Goal: Communication & Community: Ask a question

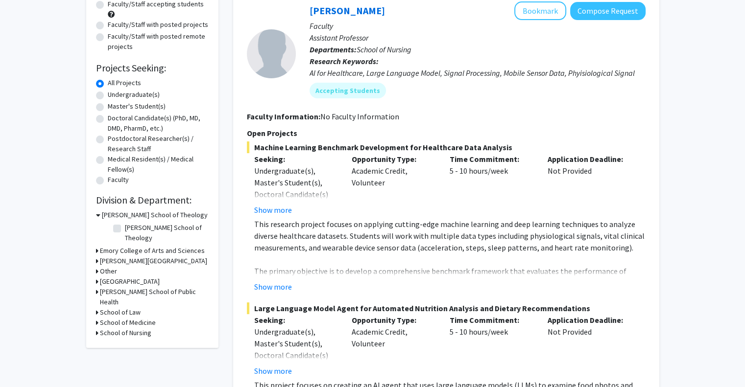
scroll to position [112, 0]
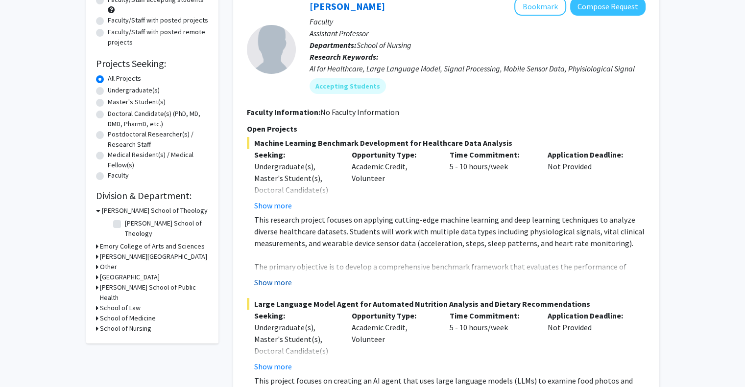
click at [274, 280] on button "Show more" at bounding box center [273, 283] width 38 height 12
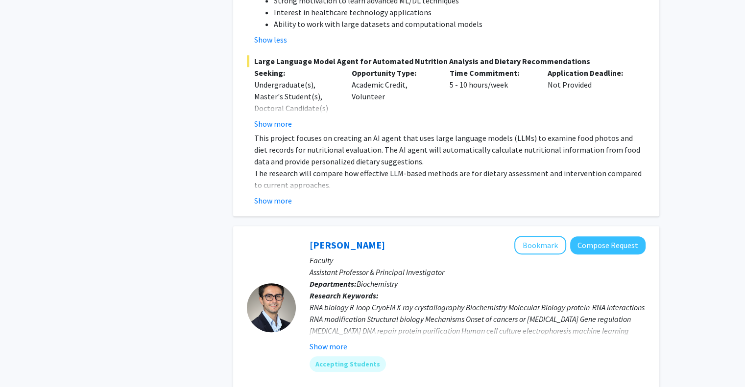
scroll to position [606, 0]
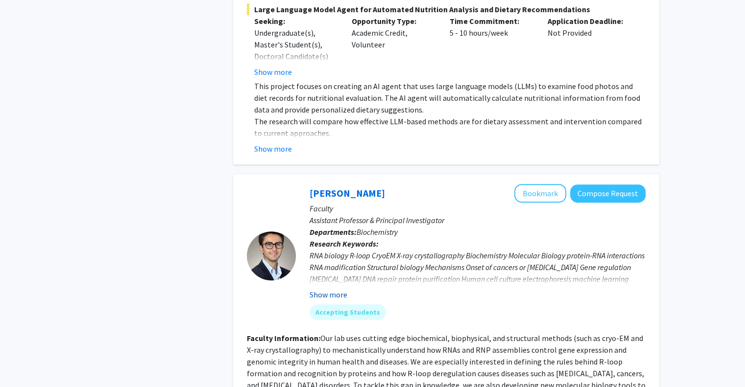
click at [327, 289] on button "Show more" at bounding box center [329, 295] width 38 height 12
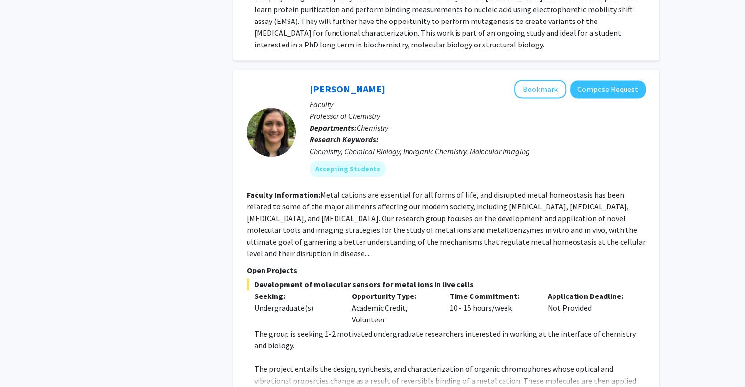
scroll to position [1390, 0]
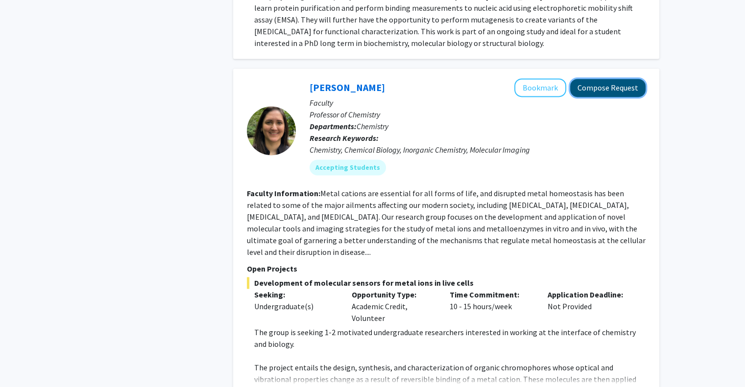
click at [616, 79] on button "Compose Request" at bounding box center [607, 88] width 75 height 18
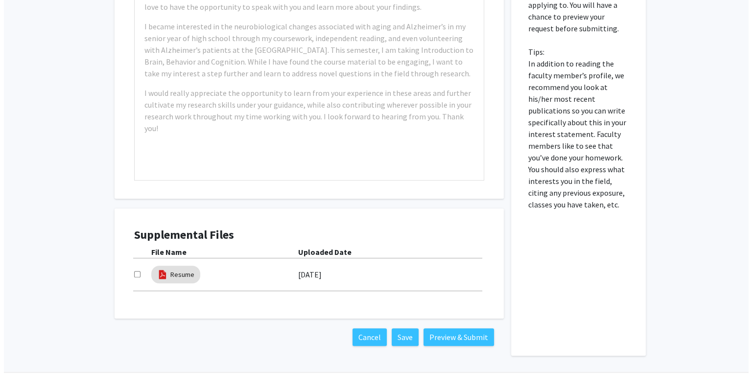
scroll to position [490, 0]
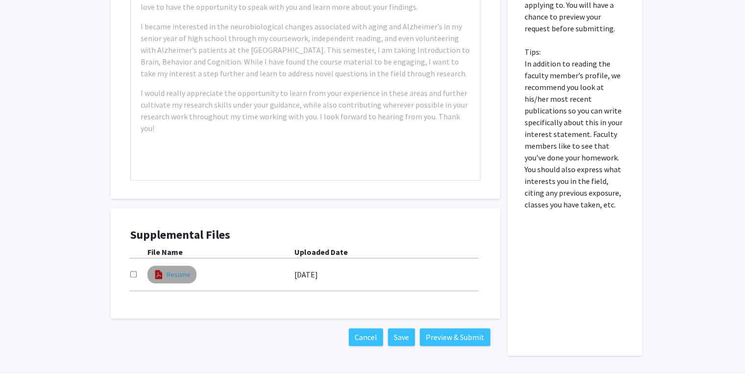
click at [176, 274] on link "Resume" at bounding box center [179, 275] width 24 height 10
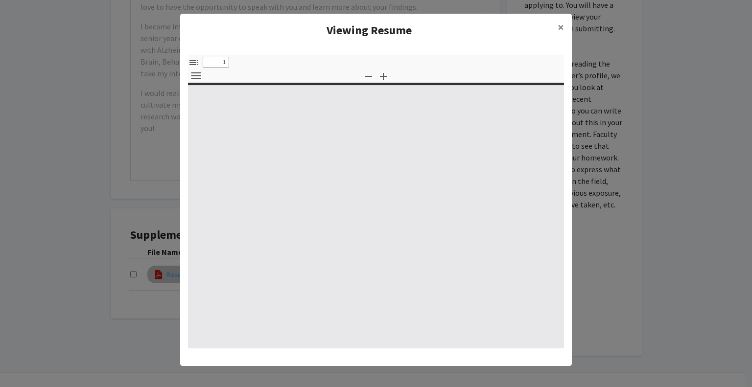
type input "0"
select select "custom"
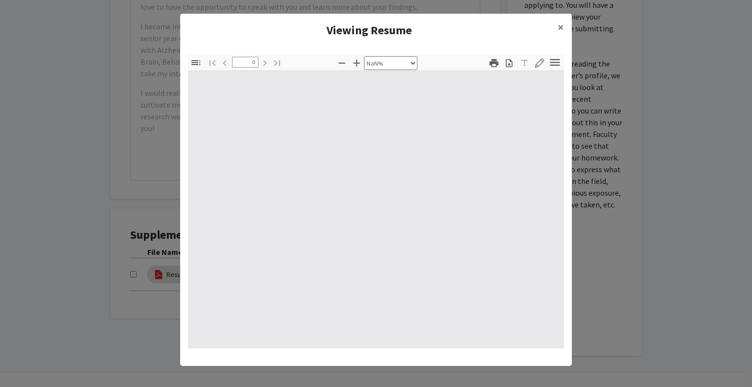
type input "1"
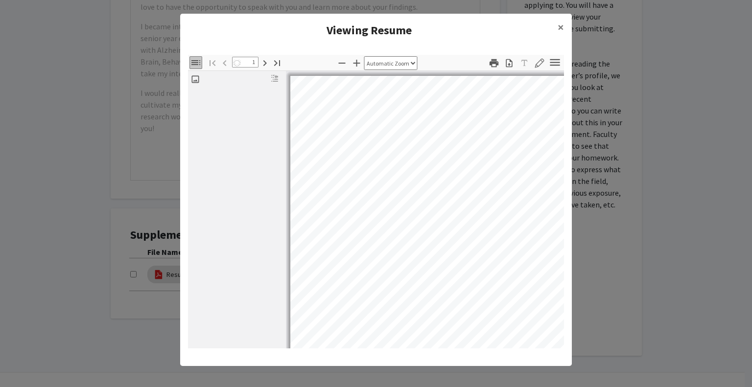
select select "auto"
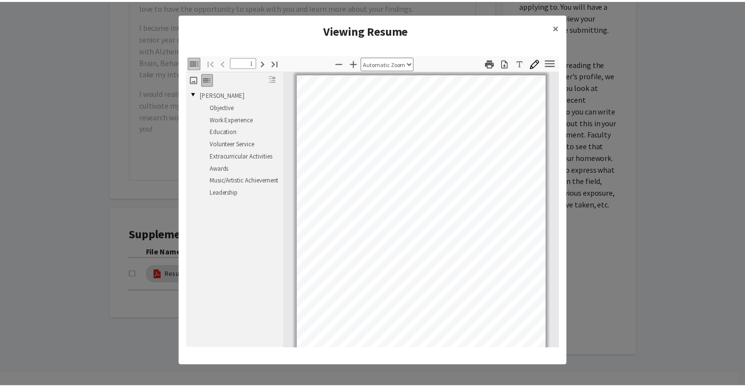
scroll to position [14, 0]
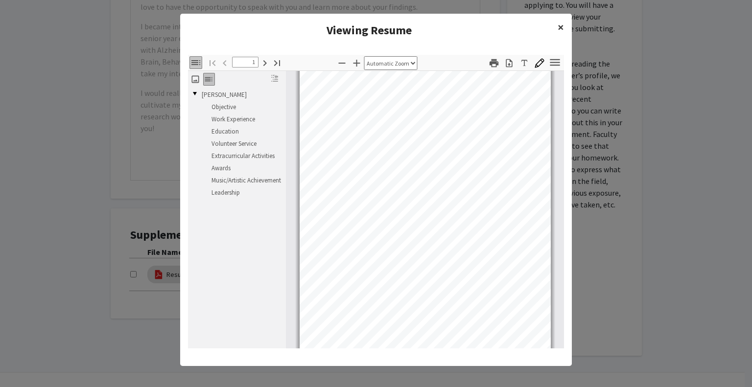
click at [551, 27] on button "×" at bounding box center [561, 27] width 22 height 27
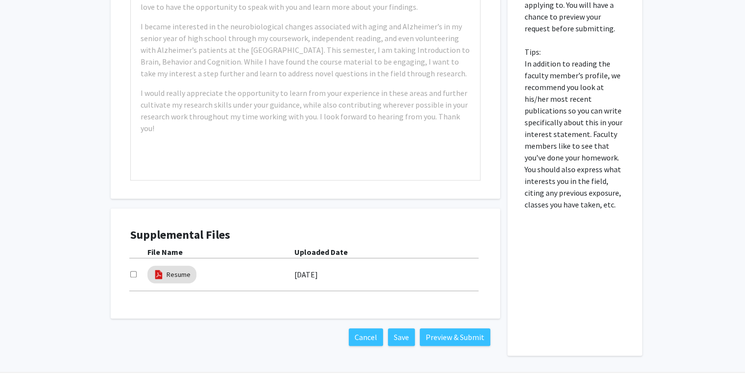
drag, startPoint x: 186, startPoint y: 276, endPoint x: 203, endPoint y: 311, distance: 38.1
click at [203, 311] on div "Supplemental Files File Name Uploaded Date Resume 09/09/2024" at bounding box center [305, 264] width 389 height 110
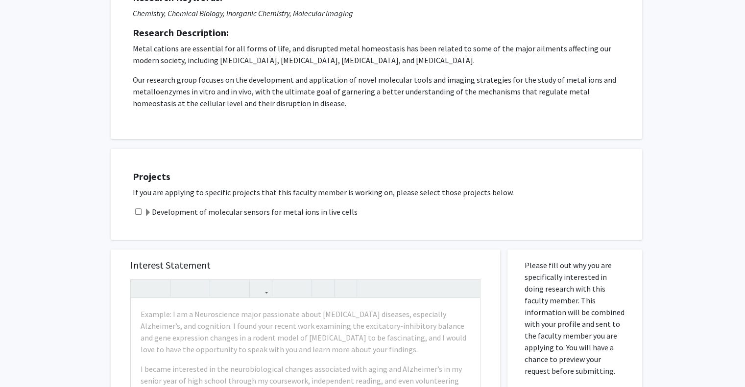
scroll to position [0, 0]
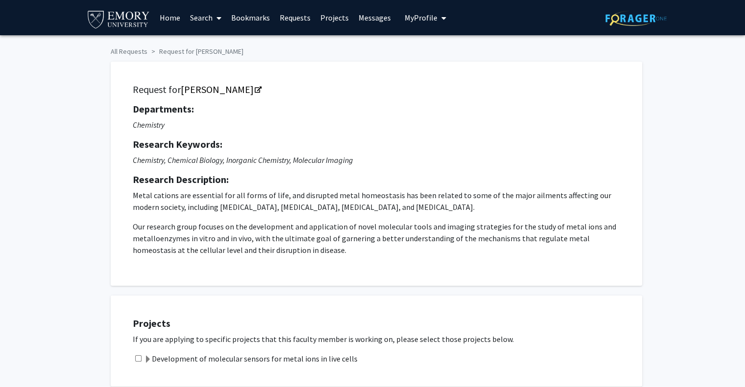
click at [407, 16] on span "My Profile" at bounding box center [421, 18] width 33 height 10
click at [424, 50] on img at bounding box center [421, 50] width 20 height 20
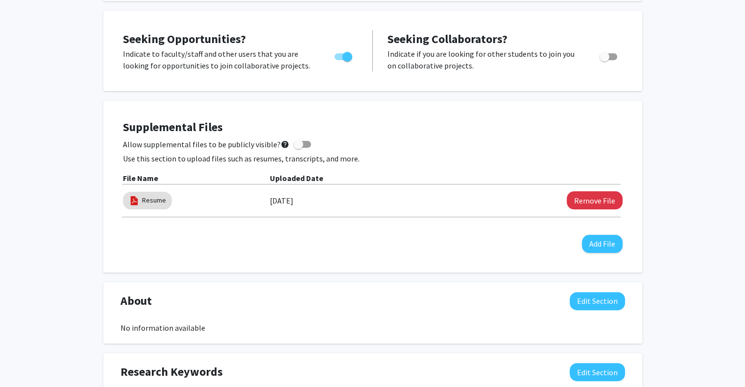
scroll to position [176, 0]
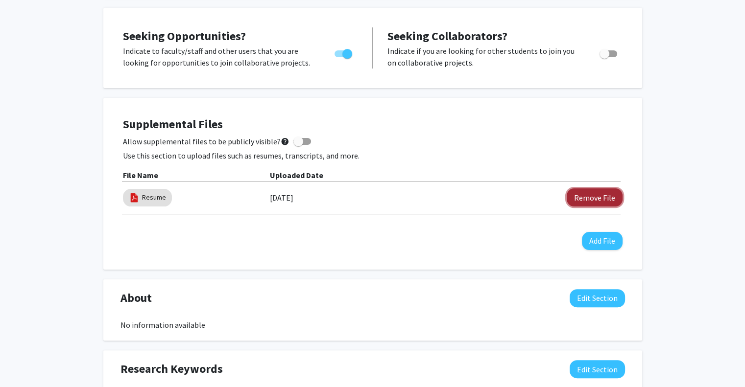
click at [609, 195] on button "Remove File" at bounding box center [595, 198] width 56 height 18
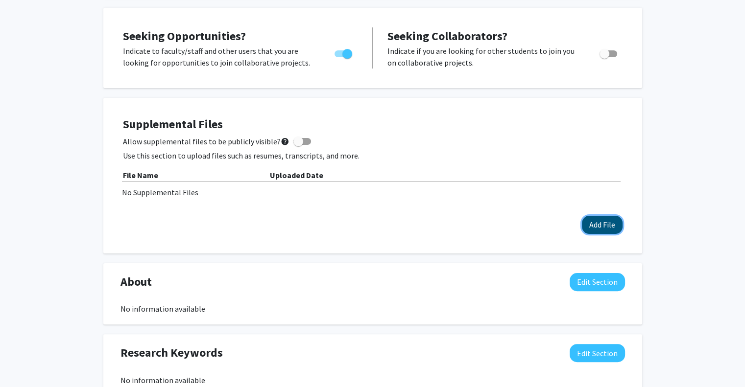
click at [594, 224] on button "Add File" at bounding box center [602, 225] width 41 height 18
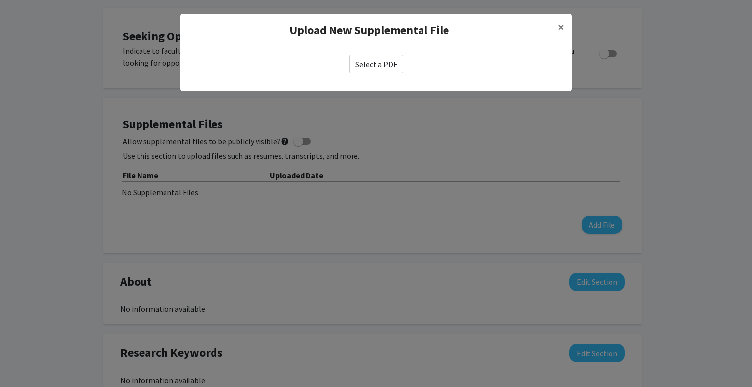
click at [373, 61] on label "Select a PDF" at bounding box center [376, 64] width 54 height 19
click at [0, 0] on input "Select a PDF" at bounding box center [0, 0] width 0 height 0
select select "custom"
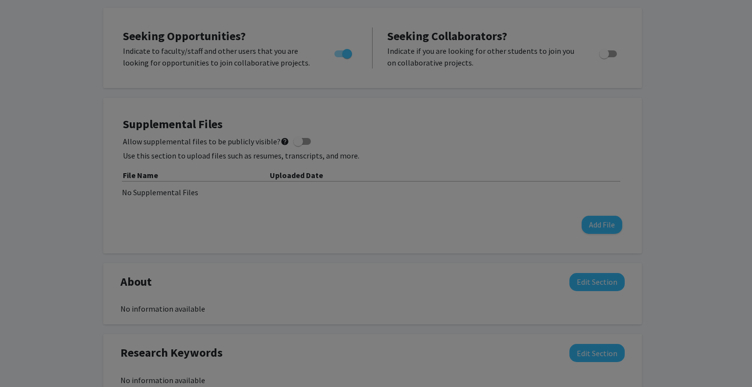
type input "0"
select select "custom"
type input "1"
select select "auto"
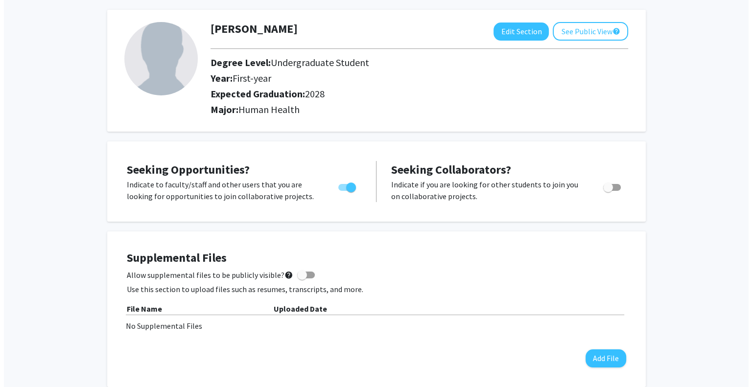
scroll to position [0, 0]
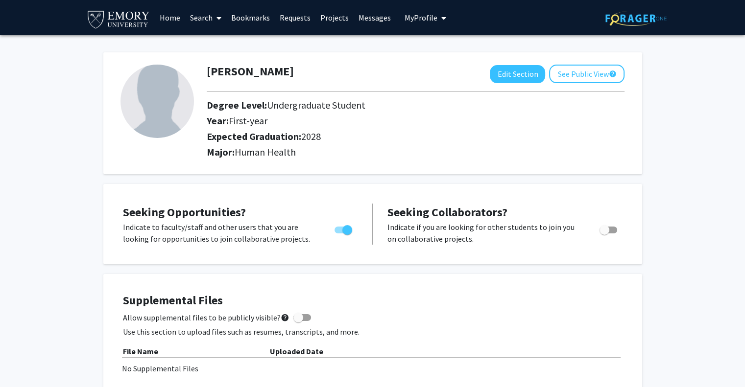
click at [169, 20] on link "Home" at bounding box center [170, 17] width 30 height 34
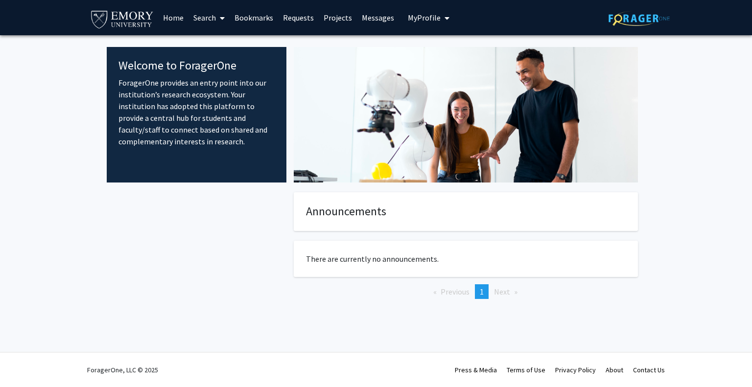
click at [223, 17] on icon at bounding box center [222, 18] width 5 height 8
click at [230, 47] on span "Faculty/Staff" at bounding box center [225, 45] width 72 height 20
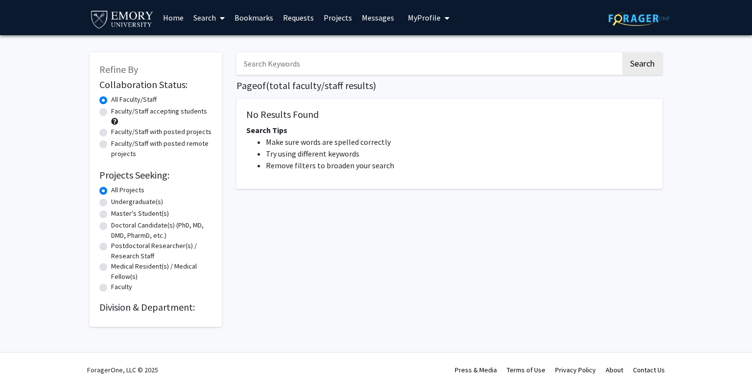
click at [341, 59] on input "Search Keywords" at bounding box center [429, 63] width 384 height 23
type input "chemistry"
click at [622, 52] on button "Search" at bounding box center [642, 63] width 40 height 23
click at [642, 68] on button "Search" at bounding box center [642, 63] width 40 height 23
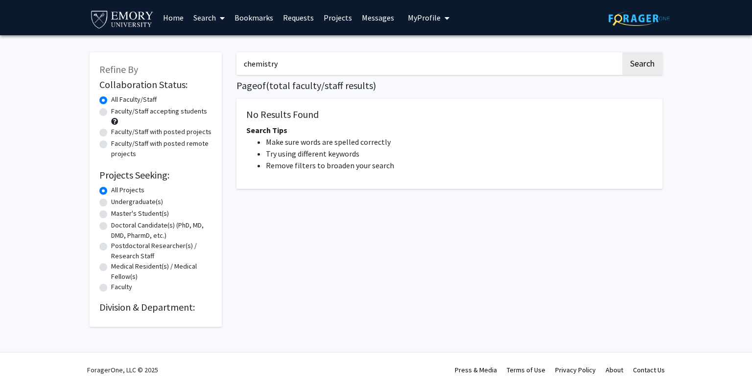
click at [329, 75] on div "chemistry Search Page of ( total faculty/staff results) No Results Found Search…" at bounding box center [449, 185] width 441 height 285
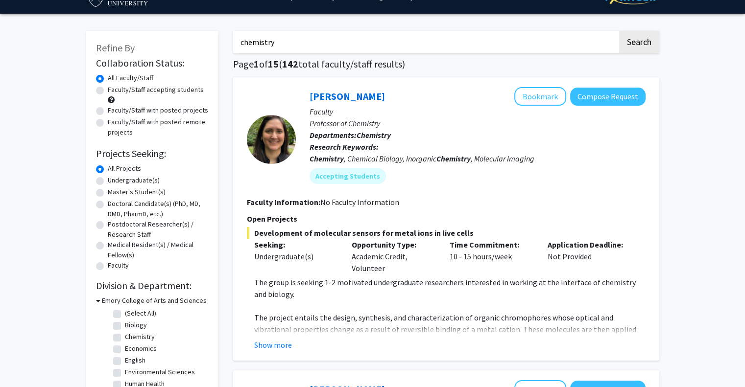
scroll to position [23, 0]
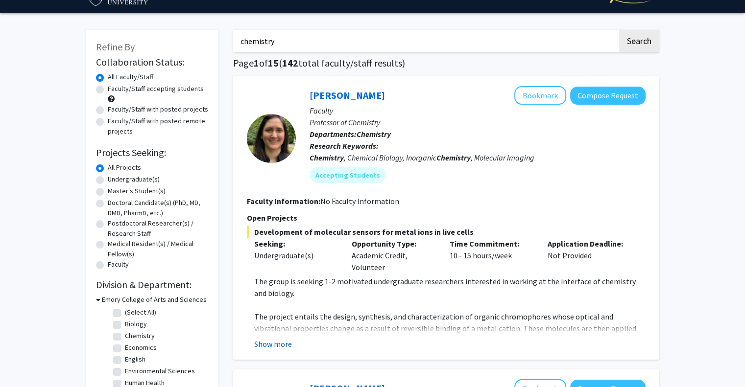
click at [280, 344] on button "Show more" at bounding box center [273, 344] width 38 height 12
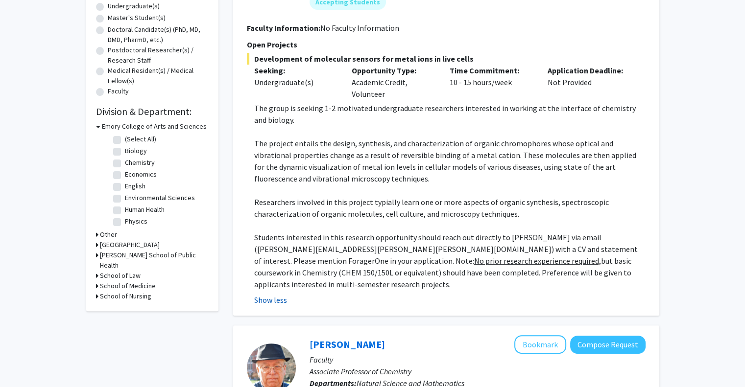
scroll to position [196, 0]
drag, startPoint x: 254, startPoint y: 105, endPoint x: 616, endPoint y: 272, distance: 398.2
click at [616, 272] on div "The group is seeking 1-2 motivated undergraduate researchers interested in work…" at bounding box center [449, 196] width 391 height 188
copy div "The group is seeking 1-2 motivated undergraduate researchers interested in work…"
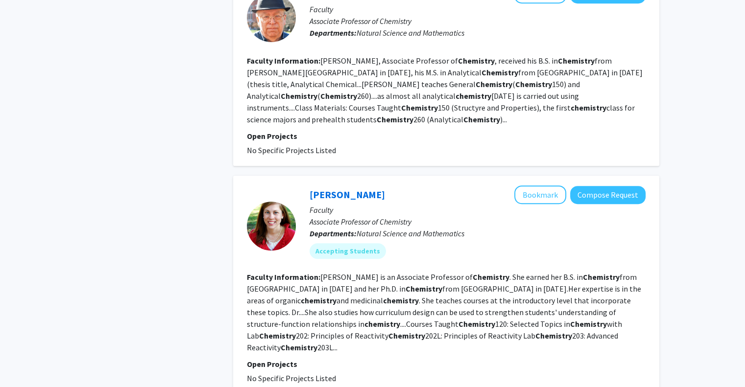
scroll to position [547, 0]
click at [336, 189] on link "[PERSON_NAME]" at bounding box center [347, 195] width 75 height 12
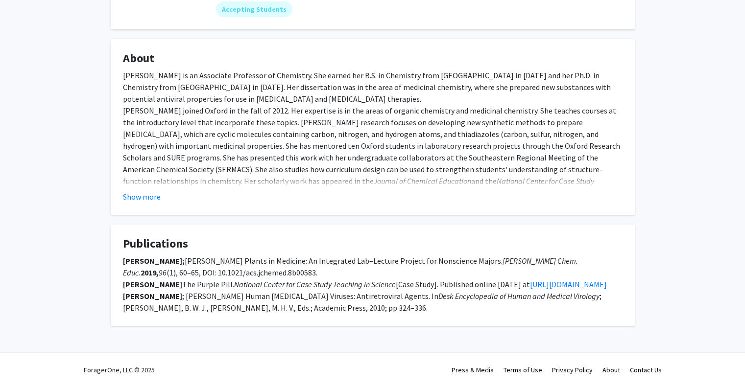
scroll to position [136, 0]
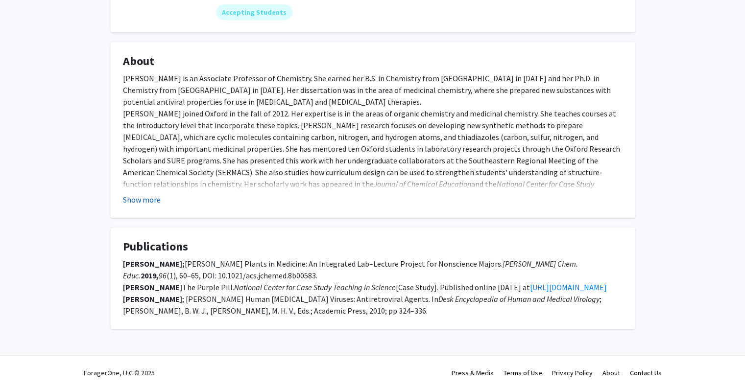
click at [145, 205] on button "Show more" at bounding box center [142, 200] width 38 height 12
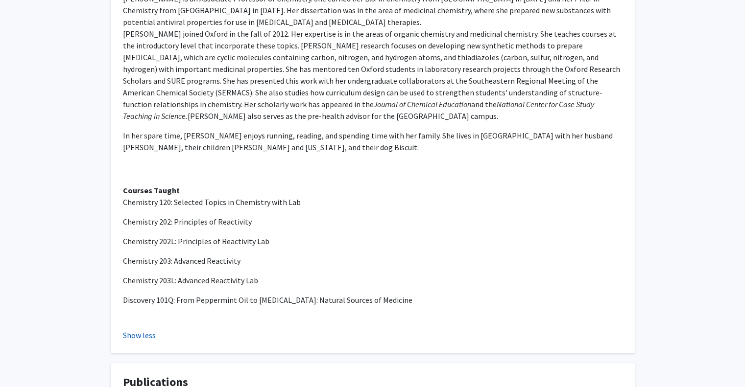
scroll to position [0, 0]
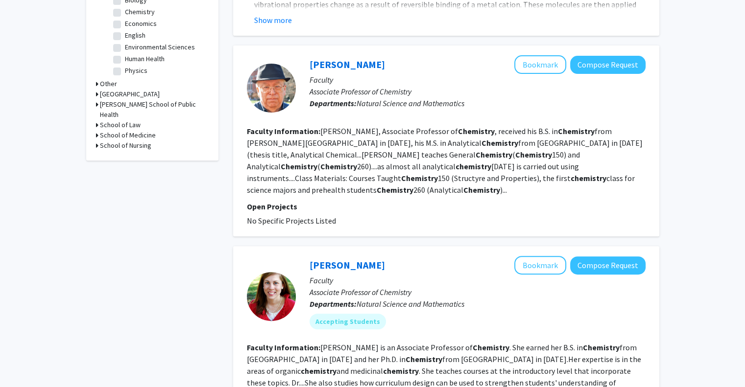
scroll to position [485, 0]
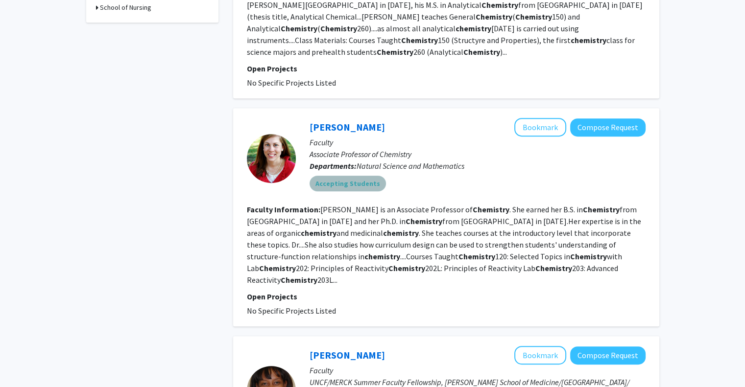
click at [361, 176] on mat-chip "Accepting Students" at bounding box center [348, 184] width 76 height 16
drag, startPoint x: 346, startPoint y: 115, endPoint x: 351, endPoint y: 246, distance: 131.3
click at [458, 252] on b "Chemistry" at bounding box center [476, 257] width 37 height 10
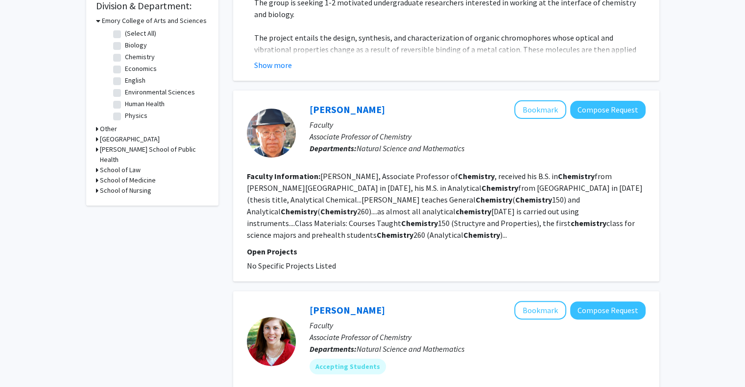
scroll to position [303, 0]
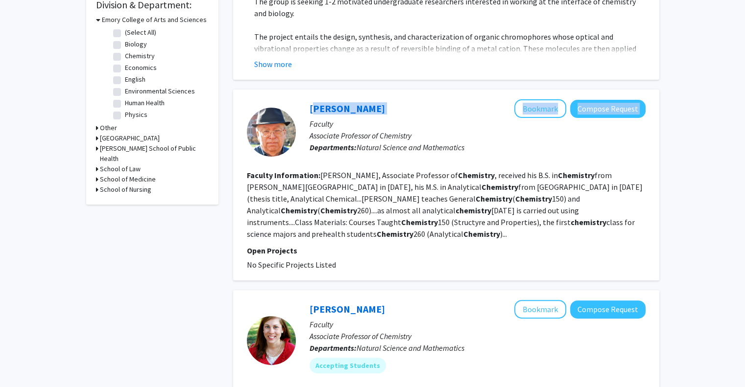
drag, startPoint x: 380, startPoint y: 109, endPoint x: 304, endPoint y: 109, distance: 76.4
click at [304, 109] on div "[PERSON_NAME] Bookmark Compose Request Faculty Associate Professor of Chemistry…" at bounding box center [471, 131] width 350 height 65
copy div "[PERSON_NAME] Bookmark Compose Request"
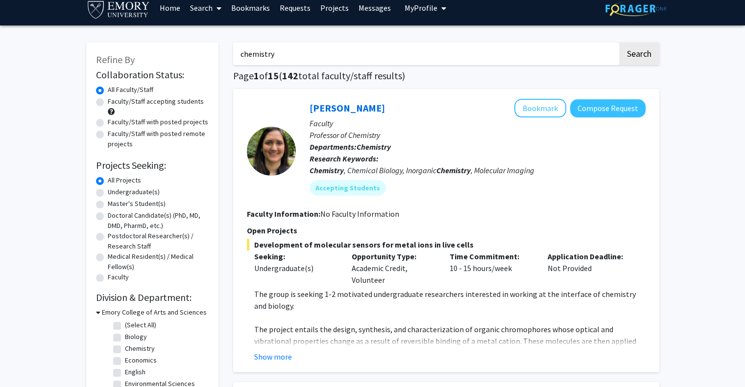
scroll to position [0, 0]
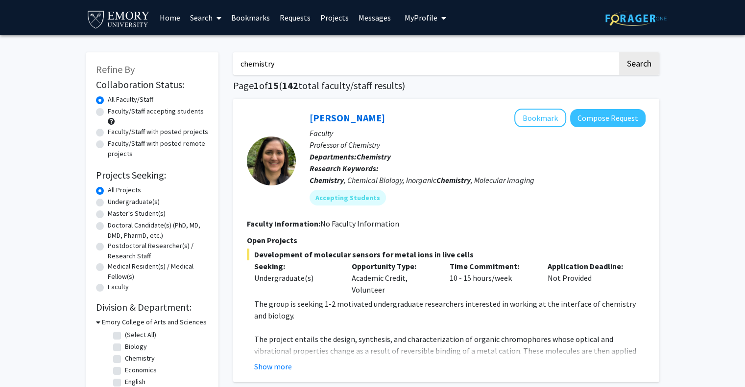
click at [173, 17] on link "Home" at bounding box center [170, 17] width 30 height 34
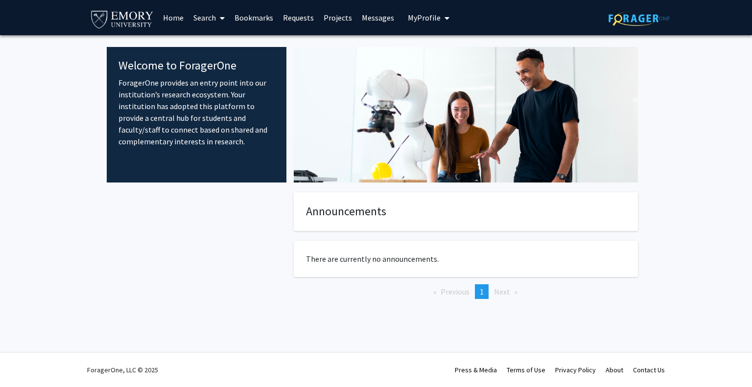
click at [223, 19] on icon at bounding box center [222, 18] width 5 height 8
click at [227, 42] on span "Faculty/Staff" at bounding box center [225, 45] width 72 height 20
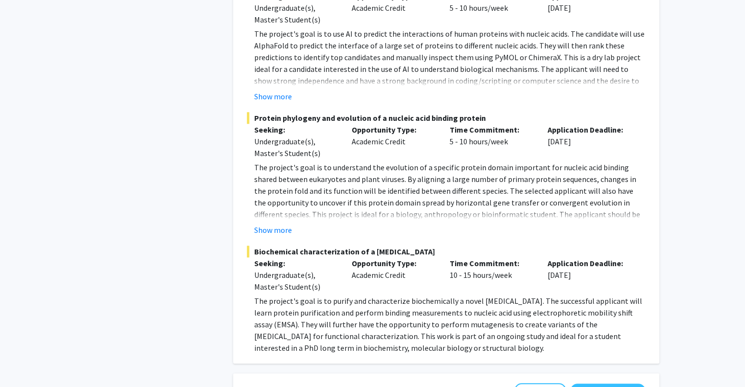
scroll to position [873, 0]
click at [274, 225] on button "Show more" at bounding box center [273, 231] width 38 height 12
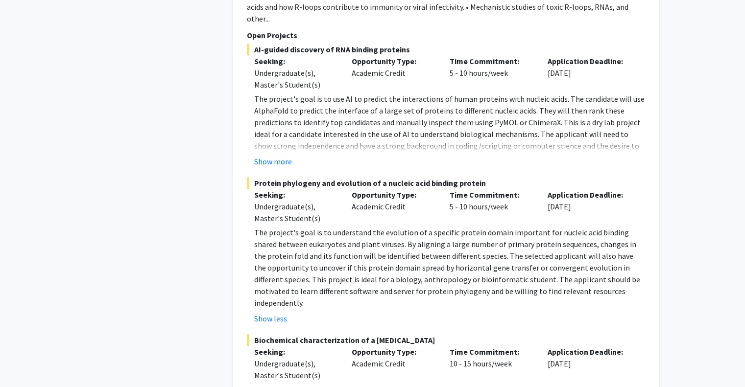
scroll to position [808, 0]
click at [266, 143] on fg-read-more "The project's goal is to use AI to predict the interactions of human proteins w…" at bounding box center [446, 131] width 399 height 74
click at [269, 156] on button "Show more" at bounding box center [273, 162] width 38 height 12
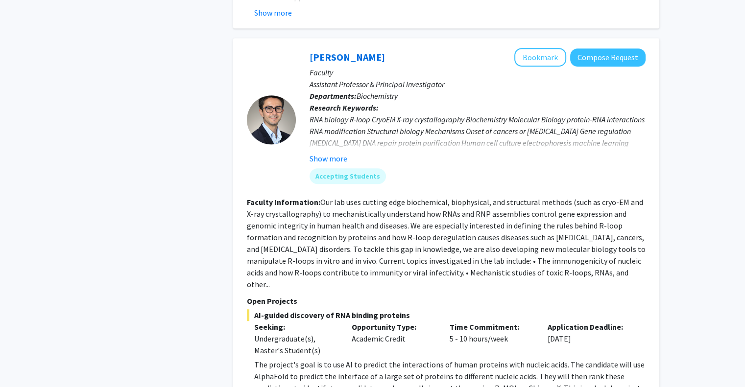
scroll to position [542, 0]
click at [341, 154] on button "Show more" at bounding box center [329, 159] width 38 height 12
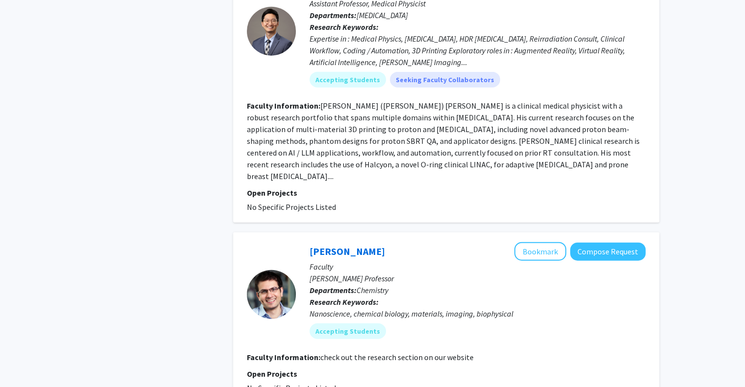
scroll to position [2464, 0]
drag, startPoint x: 302, startPoint y: 190, endPoint x: 375, endPoint y: 189, distance: 72.5
click at [375, 242] on div "[PERSON_NAME] Bookmark Compose Request Faculty [PERSON_NAME] Professor Departme…" at bounding box center [471, 294] width 350 height 104
copy link "[PERSON_NAME]"
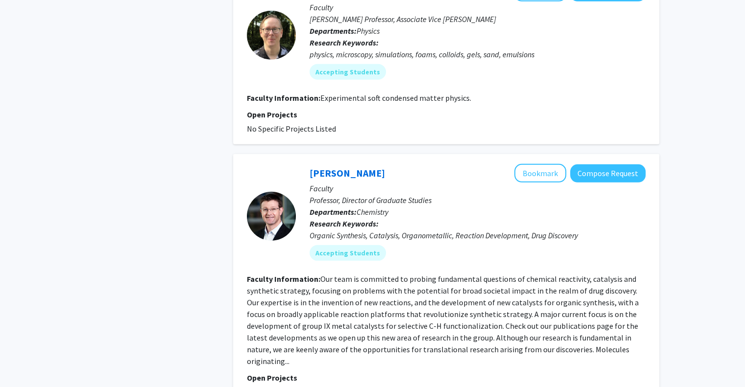
scroll to position [2905, 0]
click at [554, 289] on fg-read-more "Our team is committed to probing fundamental questions of chemical reactivity, …" at bounding box center [443, 320] width 392 height 92
click at [344, 164] on div "[PERSON_NAME] Bookmark Compose Request" at bounding box center [478, 173] width 336 height 19
click at [341, 167] on link "[PERSON_NAME]" at bounding box center [347, 173] width 75 height 12
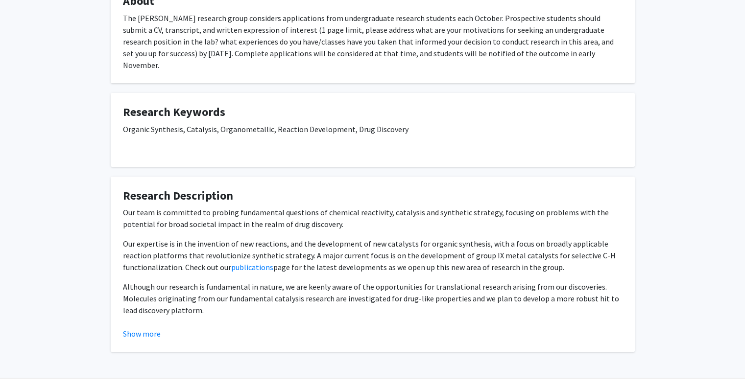
scroll to position [210, 0]
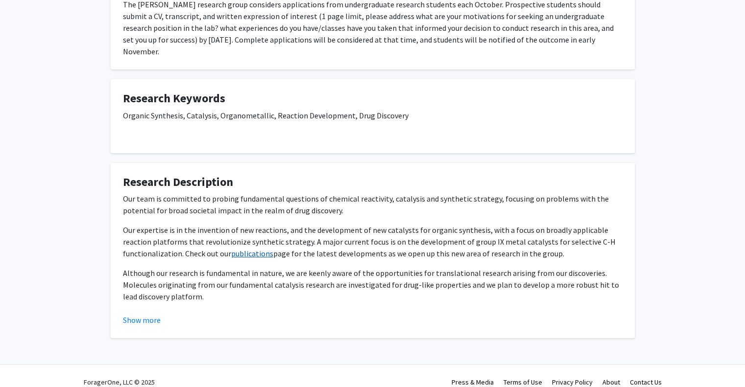
click at [231, 249] on link "publications" at bounding box center [252, 254] width 42 height 10
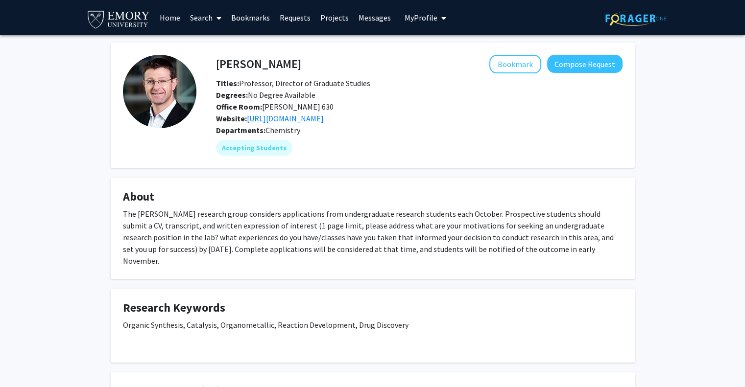
click at [245, 64] on h4 "[PERSON_NAME]" at bounding box center [258, 64] width 85 height 18
click at [200, 172] on div "Simon Blakey Bookmark Compose Request Titles: Professor, Director of Graduate S…" at bounding box center [372, 295] width 539 height 505
click at [578, 66] on button "Compose Request" at bounding box center [584, 64] width 75 height 18
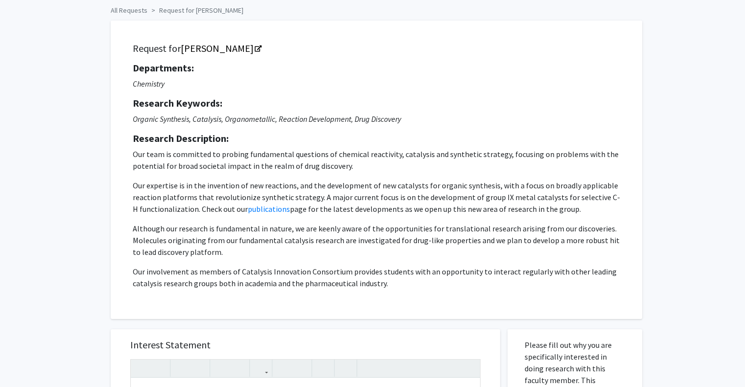
scroll to position [31, 0]
